Goal: Task Accomplishment & Management: Complete application form

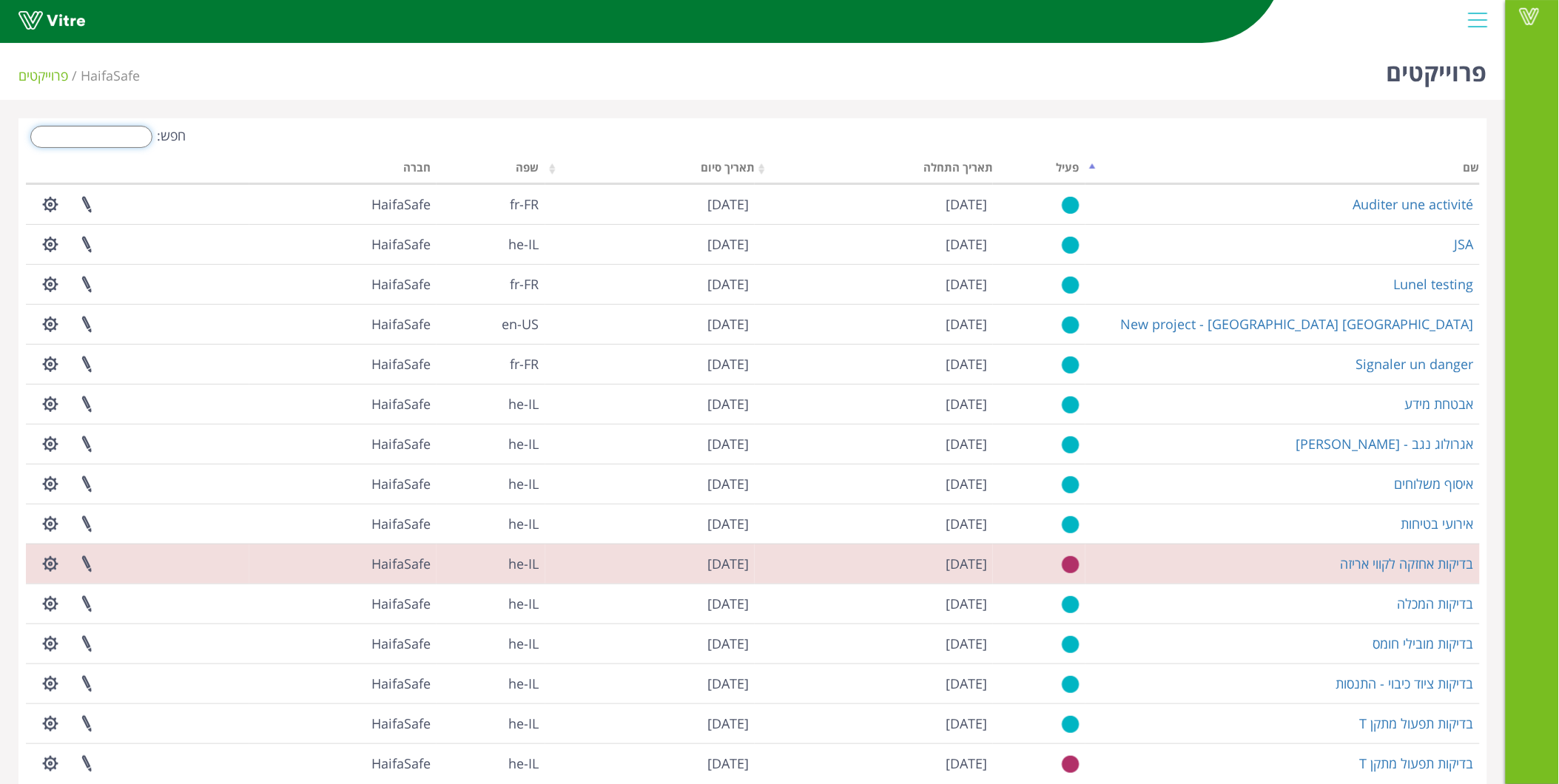
click at [129, 146] on input "חפש:" at bounding box center [91, 136] width 122 height 22
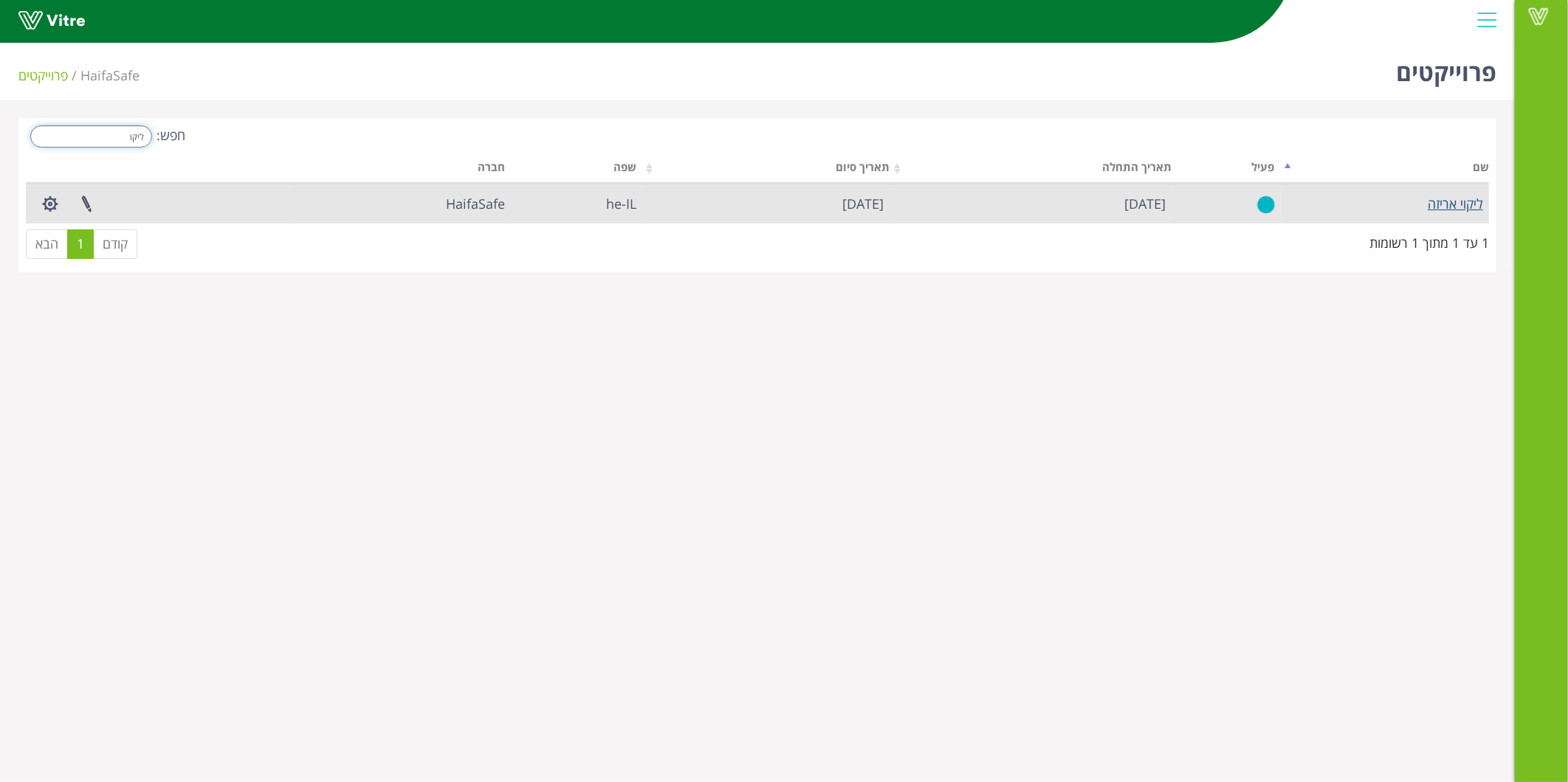
type input "ליקו"
click at [1467, 205] on link "ליקוי אריזה" at bounding box center [1455, 203] width 56 height 18
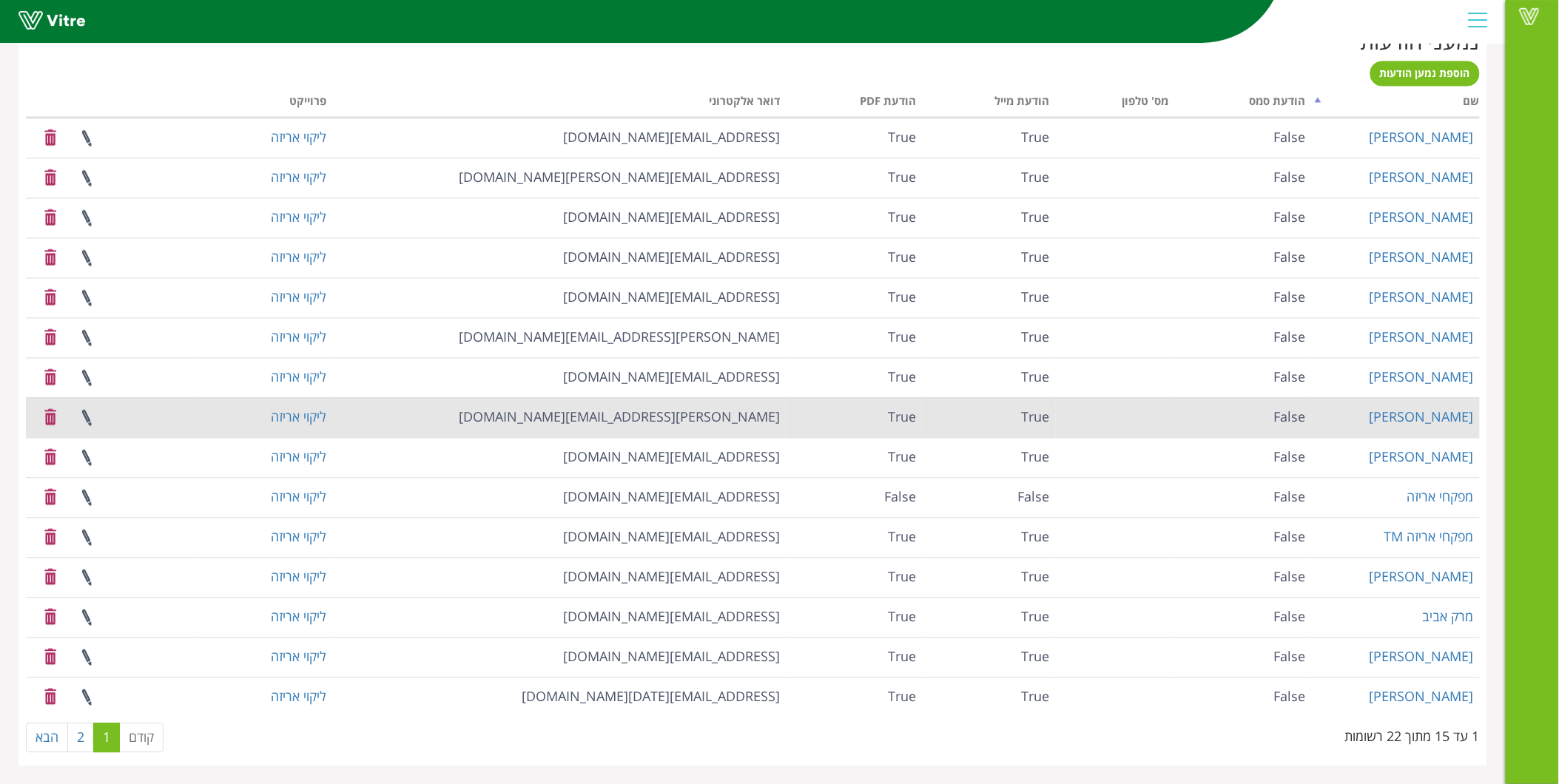
scroll to position [543, 0]
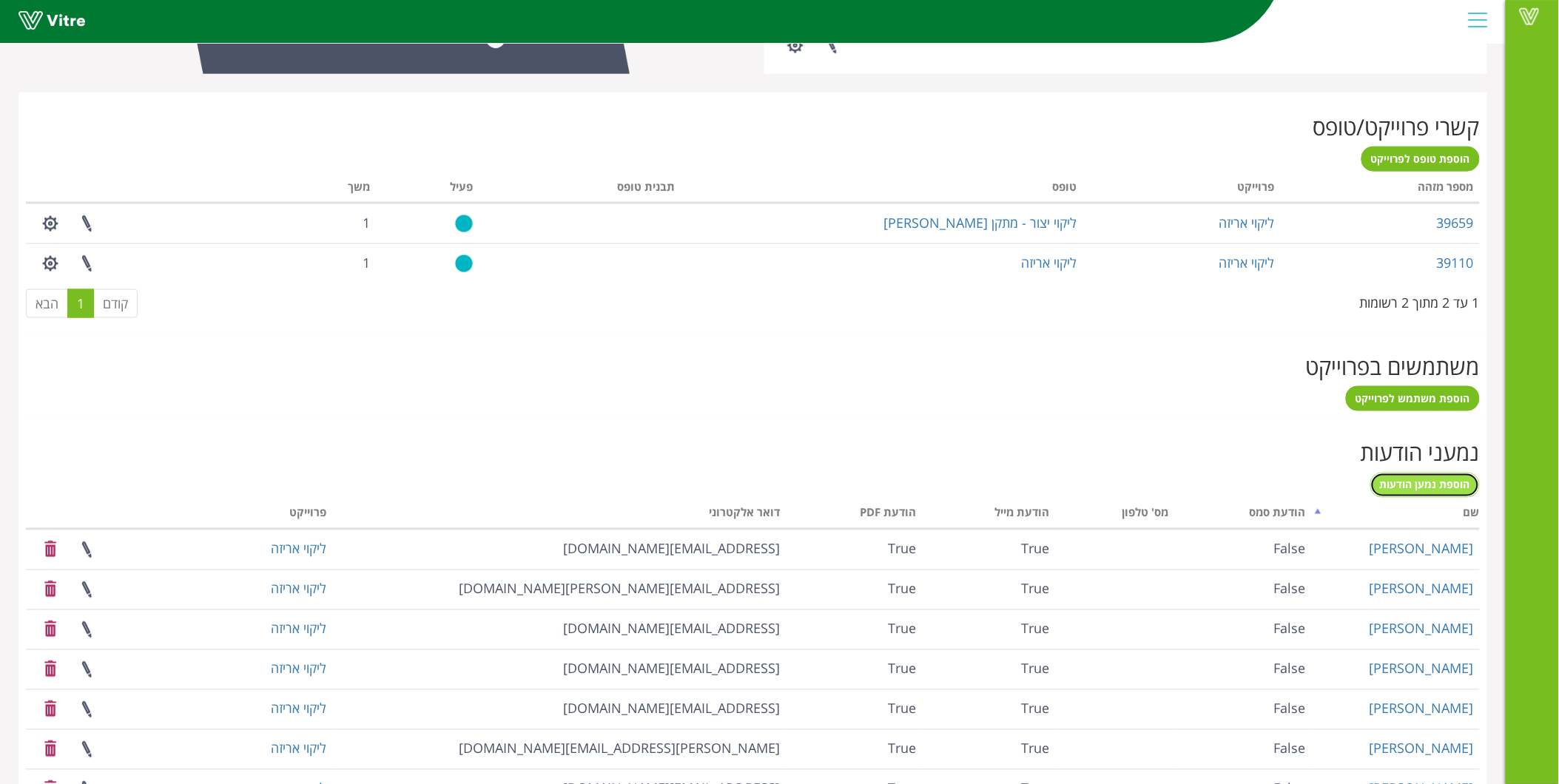
click at [1430, 482] on span "הוספת נמען הודעות" at bounding box center [1425, 485] width 90 height 14
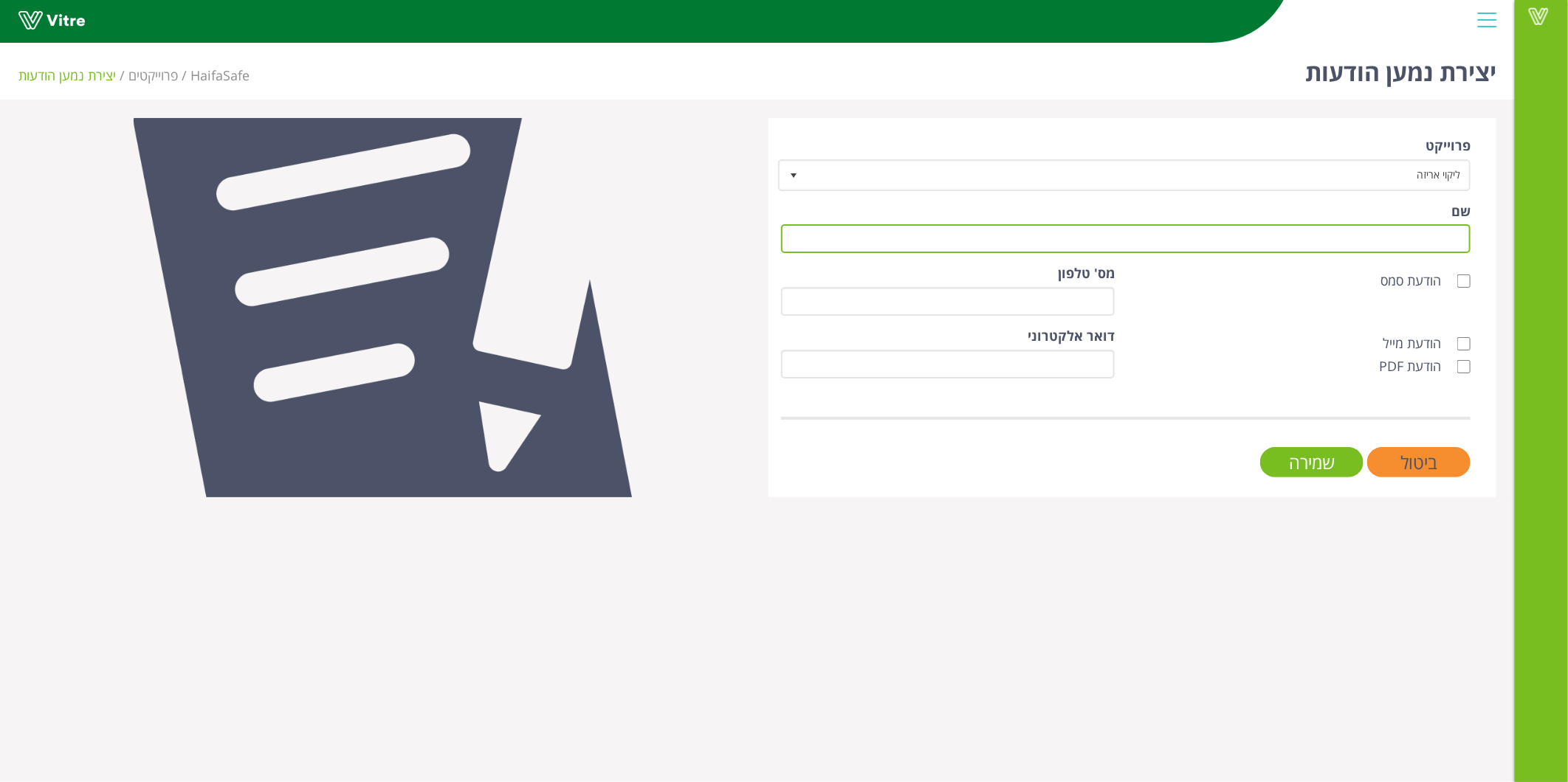
click at [1377, 248] on input "שם" at bounding box center [1126, 239] width 689 height 29
type input "[PERSON_NAME]"
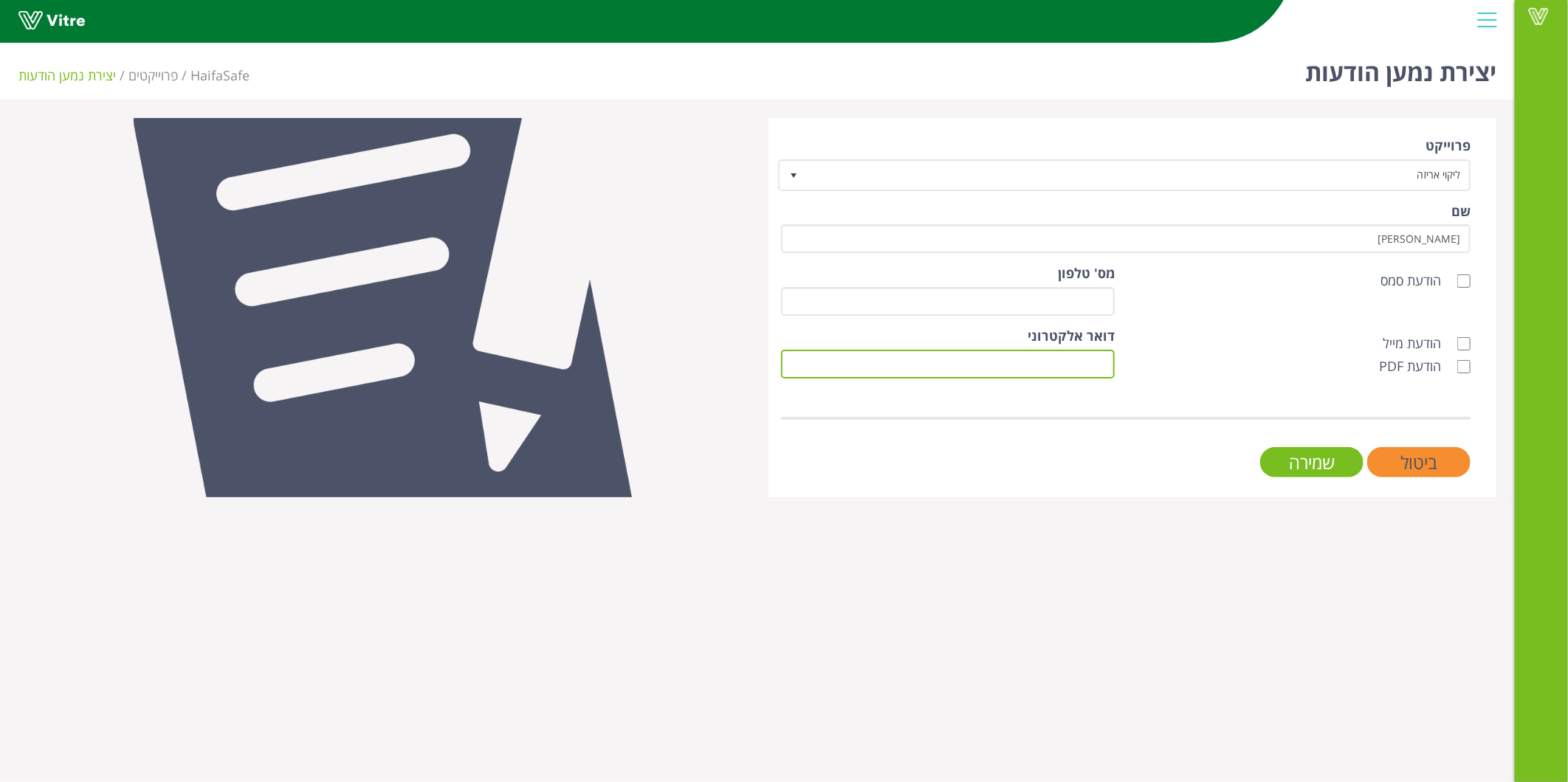
click at [1049, 352] on input "דואר אלקטרוני" at bounding box center [948, 364] width 333 height 29
paste input "[EMAIL_ADDRESS][DOMAIN_NAME]"
type input "[EMAIL_ADDRESS][DOMAIN_NAME]"
click at [1142, 475] on div "פרוייקט ליקוי אריזה 5411 שם [PERSON_NAME] הודעת סמס [PERSON_NAME]' טלפון הודעת …" at bounding box center [1132, 307] width 728 height 379
click at [1436, 362] on label "הודעת PDF" at bounding box center [1417, 367] width 77 height 20
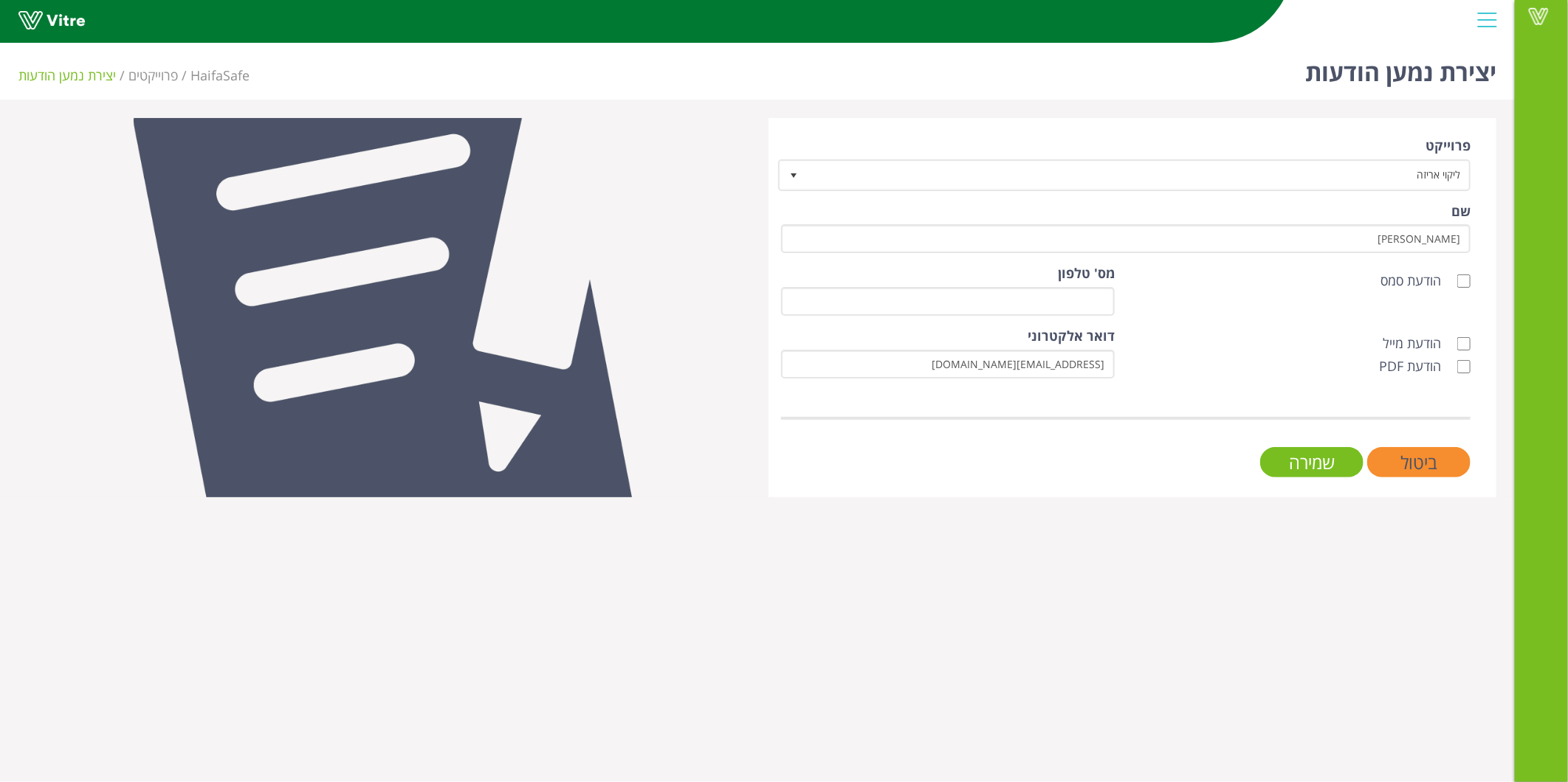
click at [1457, 362] on input "הודעת PDF" at bounding box center [1464, 367] width 14 height 14
checkbox input "true"
click at [1455, 335] on label "הודעת מייל" at bounding box center [1419, 344] width 73 height 20
click at [1457, 337] on input "הודעת מייל" at bounding box center [1464, 344] width 14 height 14
checkbox input "true"
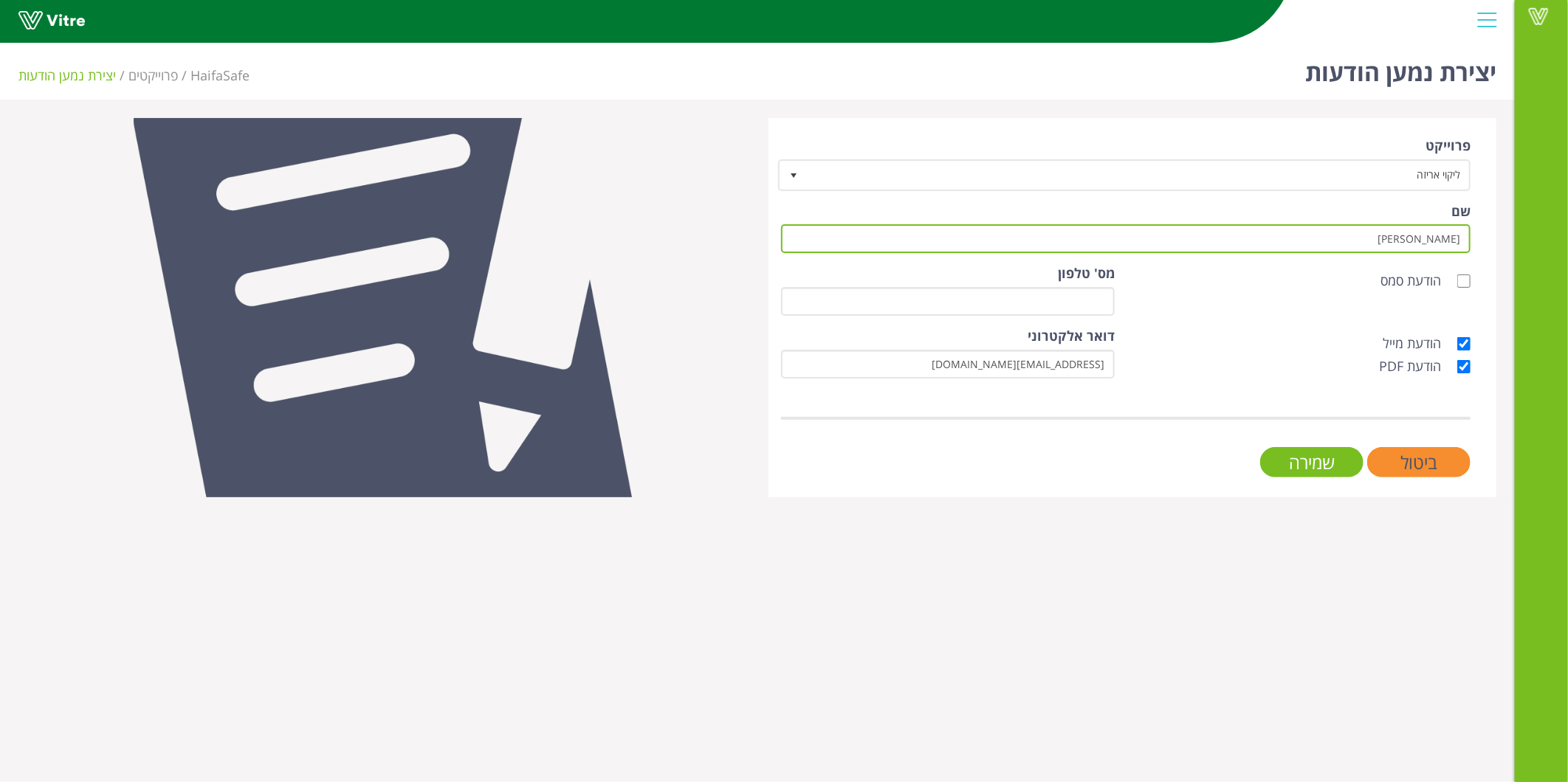
click at [1383, 229] on input "[PERSON_NAME]" at bounding box center [1126, 239] width 689 height 29
type input "[PERSON_NAME]"
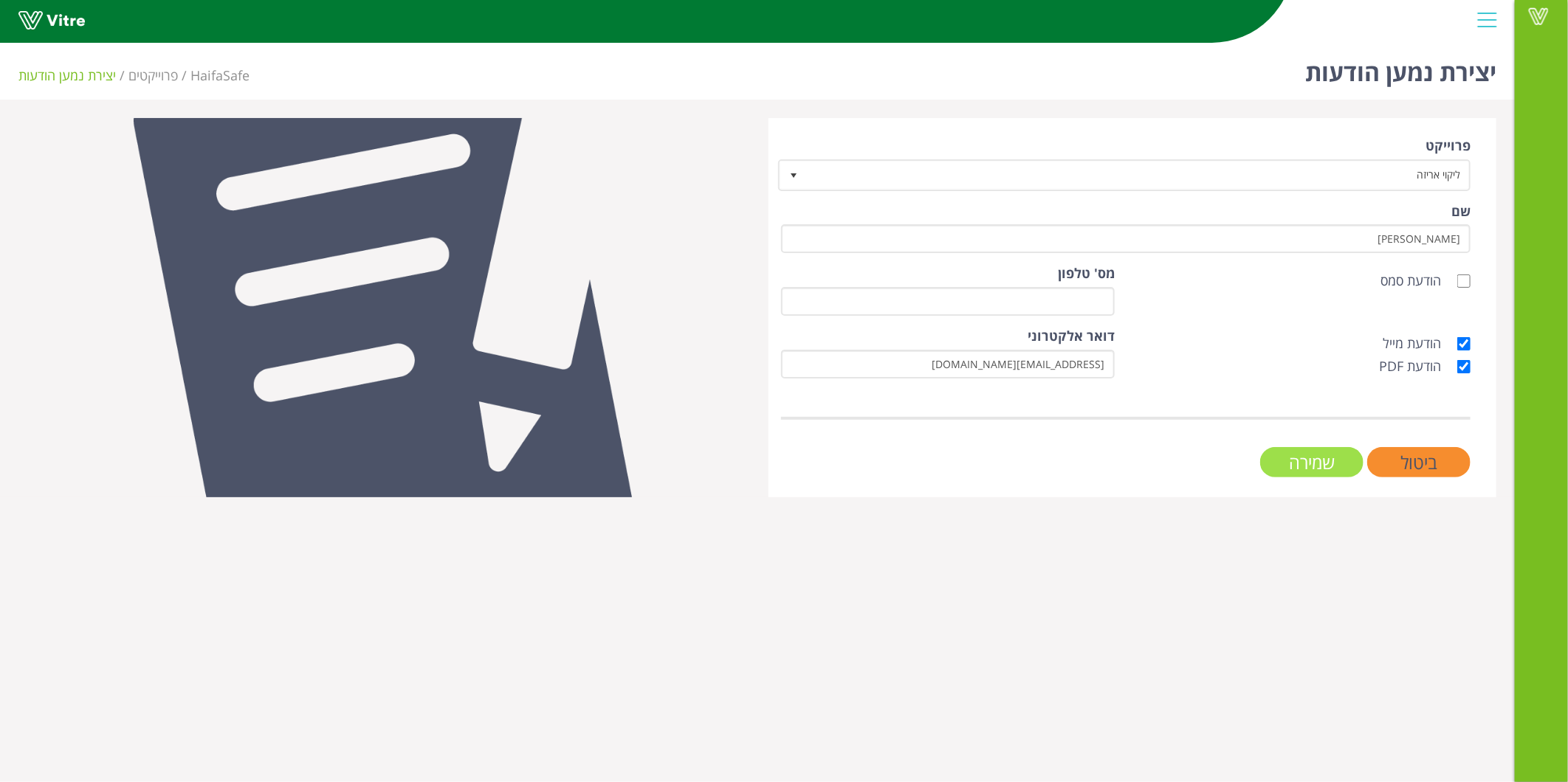
click at [1331, 455] on input "שמירה" at bounding box center [1312, 462] width 104 height 30
